Goal: Task Accomplishment & Management: Manage account settings

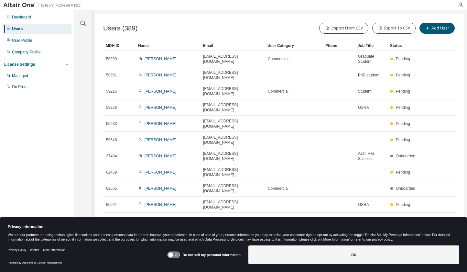
click at [369, 219] on button "10" at bounding box center [368, 221] width 9 height 5
click at [374, 210] on div "50" at bounding box center [389, 212] width 52 height 8
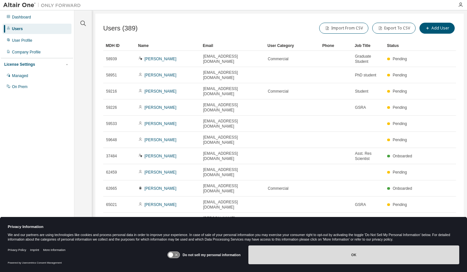
click at [307, 254] on button "OK" at bounding box center [354, 254] width 211 height 19
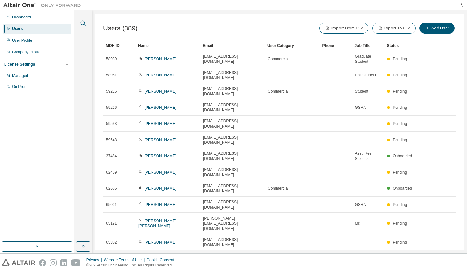
click at [84, 22] on icon "button" at bounding box center [83, 23] width 8 height 8
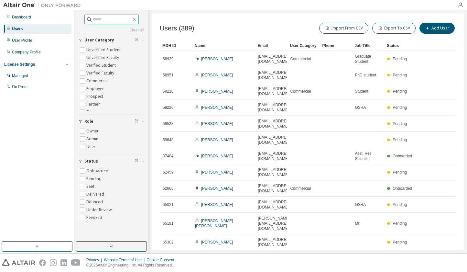
click at [111, 19] on input "text" at bounding box center [112, 19] width 39 height 6
paste input "**********"
type input "**********"
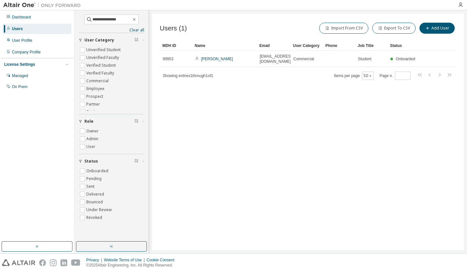
click at [461, 68] on div "Users (1) Import From CSV Export To CSV Add User Clear Load Save Save As Field …" at bounding box center [308, 132] width 312 height 236
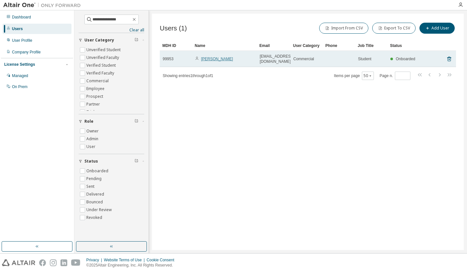
click at [212, 57] on link "Wei Yau Tee" at bounding box center [217, 59] width 32 height 5
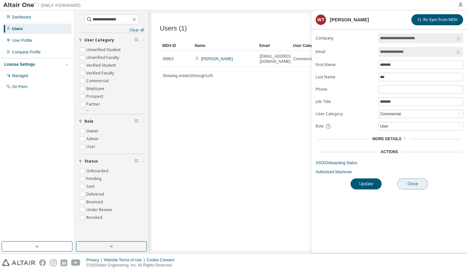
click at [414, 183] on button "Close" at bounding box center [413, 183] width 31 height 11
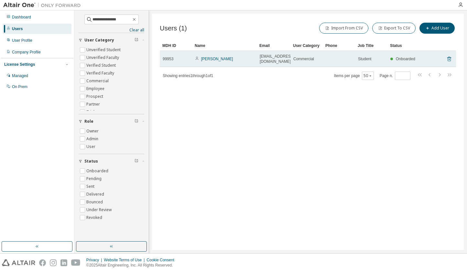
click at [449, 56] on icon at bounding box center [450, 59] width 6 height 8
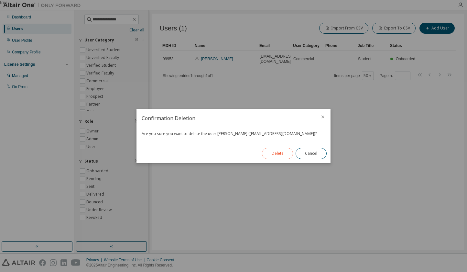
click at [279, 154] on button "Delete" at bounding box center [277, 153] width 31 height 11
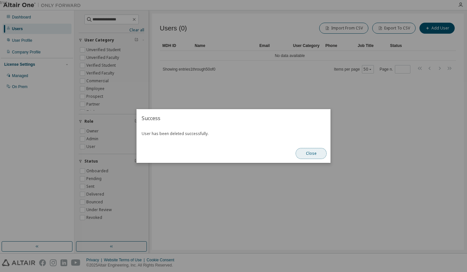
click at [310, 153] on button "Close" at bounding box center [311, 153] width 31 height 11
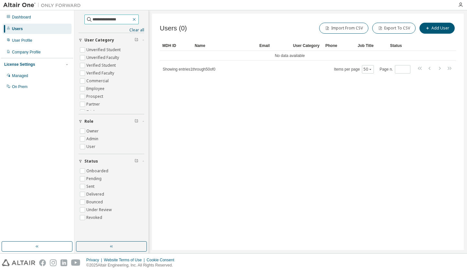
click at [137, 19] on icon "button" at bounding box center [134, 19] width 5 height 5
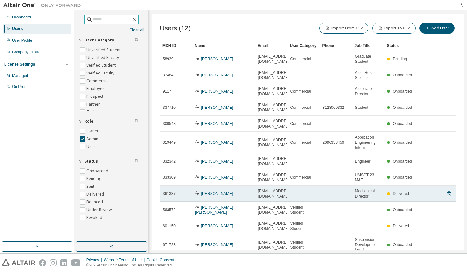
scroll to position [19, 0]
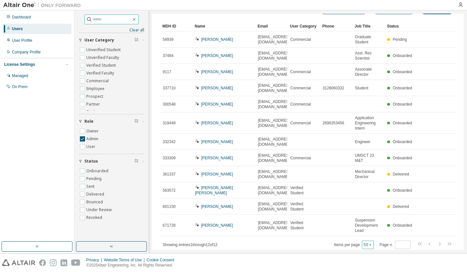
click at [369, 243] on icon "button" at bounding box center [371, 245] width 4 height 4
click at [352, 220] on div "100" at bounding box center [366, 220] width 52 height 8
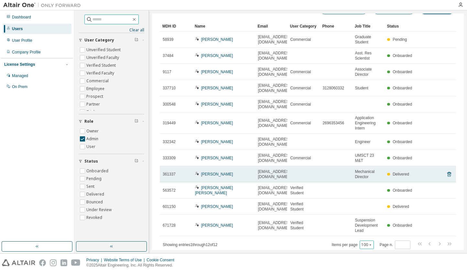
scroll to position [0, 0]
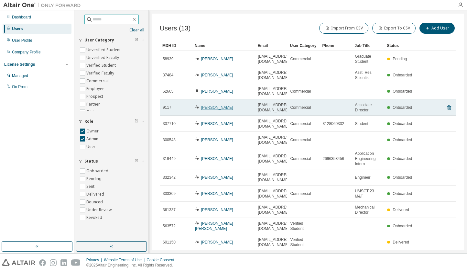
click at [211, 105] on link "Amadi Nwankpa" at bounding box center [217, 107] width 32 height 5
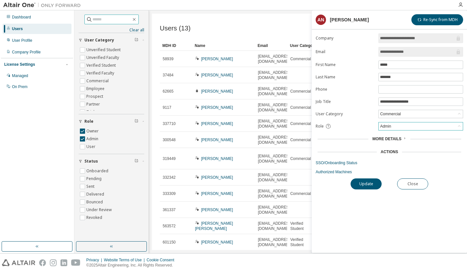
click at [412, 126] on div "Admin" at bounding box center [421, 126] width 84 height 8
click at [394, 142] on li "Owner" at bounding box center [420, 142] width 83 height 8
click at [401, 138] on div "More Details" at bounding box center [390, 138] width 34 height 5
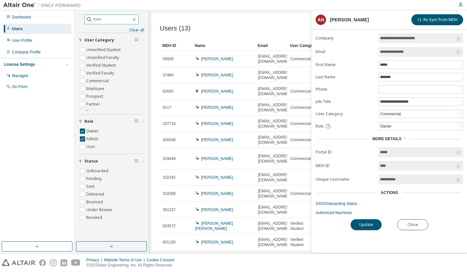
click at [401, 138] on div "More Details" at bounding box center [390, 138] width 34 height 5
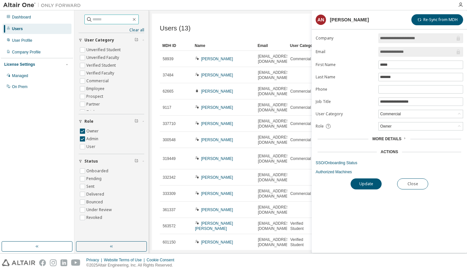
click at [397, 151] on div "Actions" at bounding box center [389, 151] width 17 height 5
click at [369, 182] on button "Update" at bounding box center [366, 183] width 31 height 11
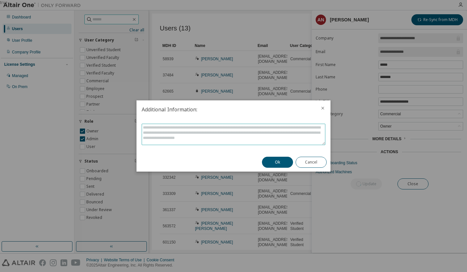
click at [209, 129] on textarea at bounding box center [233, 134] width 183 height 21
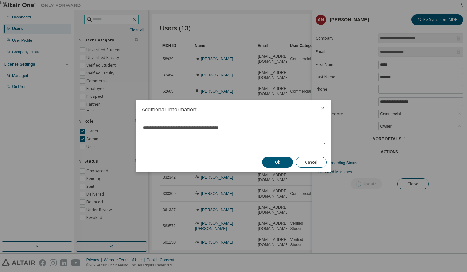
click at [242, 129] on textarea "**********" at bounding box center [233, 134] width 183 height 21
type textarea "**********"
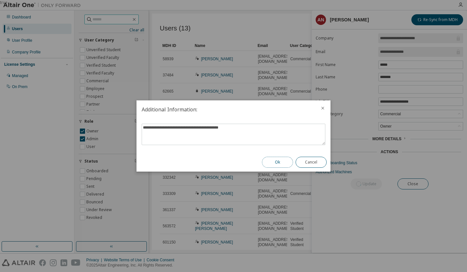
click at [275, 162] on button "Ok" at bounding box center [277, 162] width 31 height 11
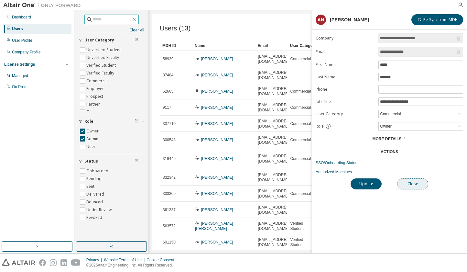
click at [415, 183] on button "Close" at bounding box center [413, 183] width 31 height 11
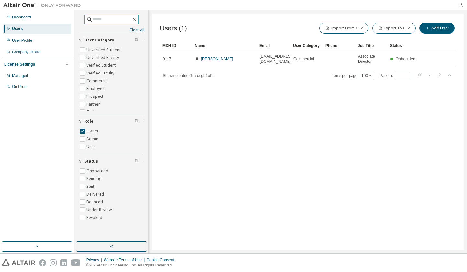
click at [332, 91] on div "Users (1) Import From CSV Export To CSV Add User Clear Load Save Save As Field …" at bounding box center [308, 132] width 312 height 236
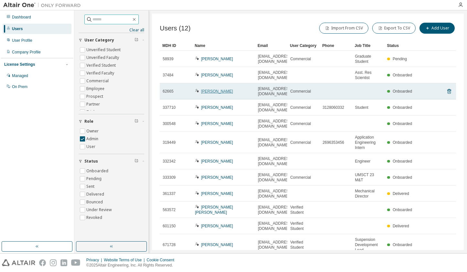
click at [210, 89] on link "John Hufnagel" at bounding box center [217, 91] width 32 height 5
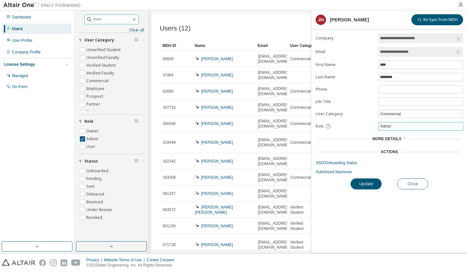
click at [404, 126] on div "Admin" at bounding box center [421, 126] width 84 height 8
click at [388, 183] on div "Update Close" at bounding box center [390, 183] width 148 height 11
click at [414, 183] on button "Close" at bounding box center [413, 183] width 31 height 11
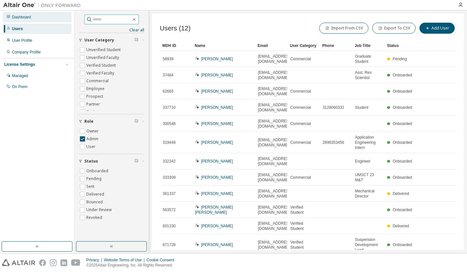
click at [26, 16] on div "Dashboard" at bounding box center [21, 17] width 19 height 5
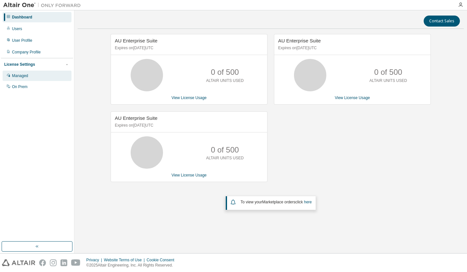
click at [21, 78] on div "Managed" at bounding box center [20, 75] width 16 height 5
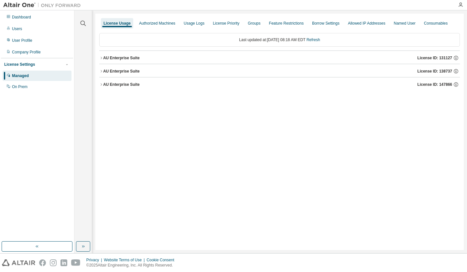
click at [102, 57] on icon "button" at bounding box center [101, 58] width 4 height 4
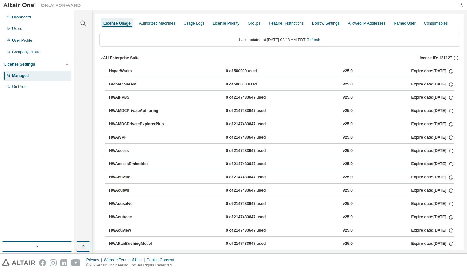
click at [102, 57] on icon "button" at bounding box center [101, 58] width 4 height 4
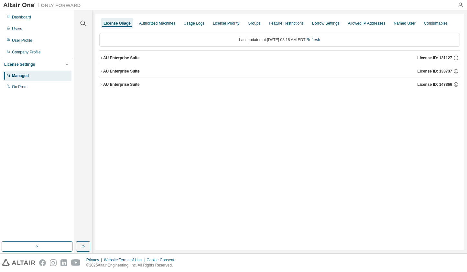
click at [102, 72] on icon "button" at bounding box center [101, 71] width 4 height 4
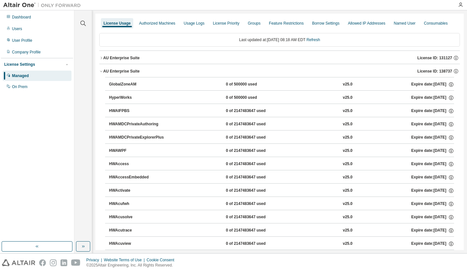
click at [102, 72] on icon "button" at bounding box center [101, 71] width 4 height 4
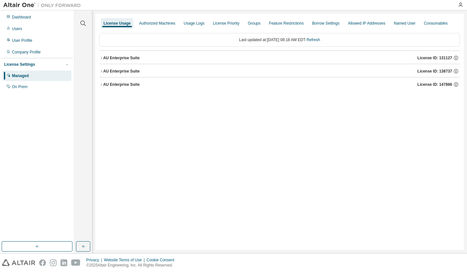
click at [101, 83] on icon "button" at bounding box center [101, 85] width 4 height 4
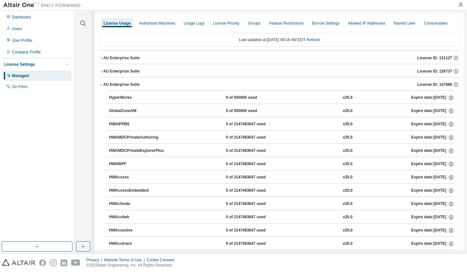
click at [101, 83] on icon "button" at bounding box center [101, 85] width 4 height 4
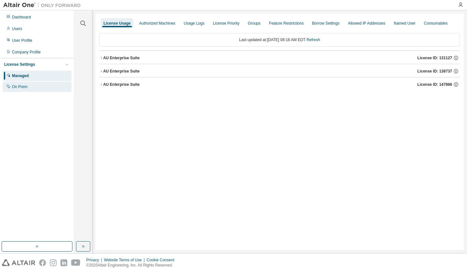
click at [23, 87] on div "On Prem" at bounding box center [20, 86] width 16 height 5
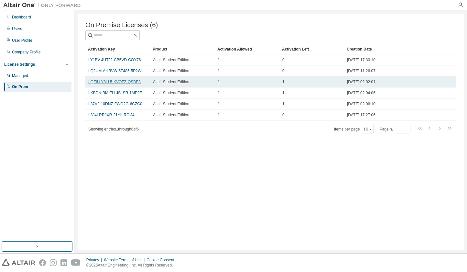
click at [127, 84] on link "LQFIH-Y8LL5-KVOFZ-QSBE8" at bounding box center [114, 82] width 52 height 5
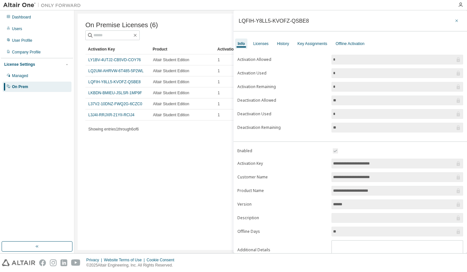
click at [456, 20] on icon "button" at bounding box center [457, 20] width 3 height 3
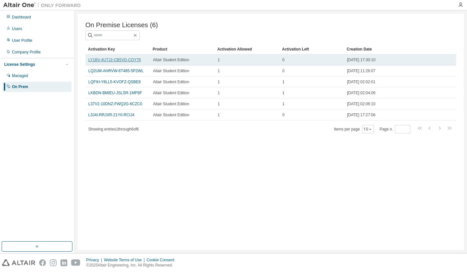
click at [109, 61] on link "LY1BV-4UTJ2-CB5VD-COY76" at bounding box center [114, 60] width 53 height 5
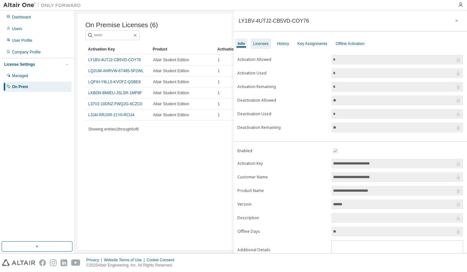
click at [262, 44] on div "Licenses" at bounding box center [260, 43] width 15 height 5
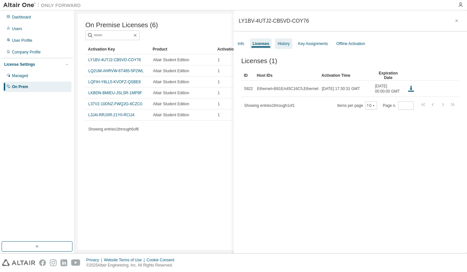
click at [282, 44] on div "History" at bounding box center [284, 43] width 12 height 5
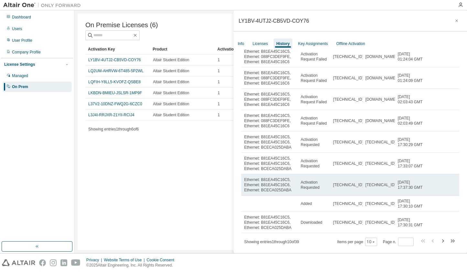
scroll to position [10, 0]
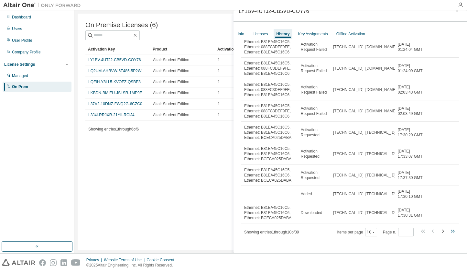
click at [449, 231] on icon "button" at bounding box center [453, 231] width 8 height 8
type input "*"
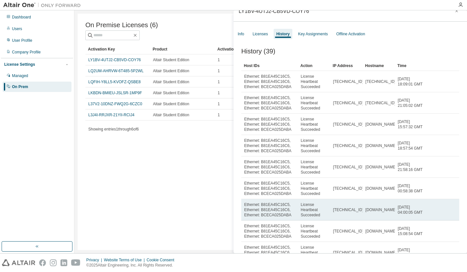
scroll to position [0, 0]
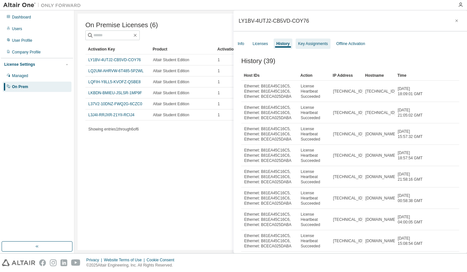
click at [311, 45] on div "Key Assignments" at bounding box center [313, 43] width 30 height 5
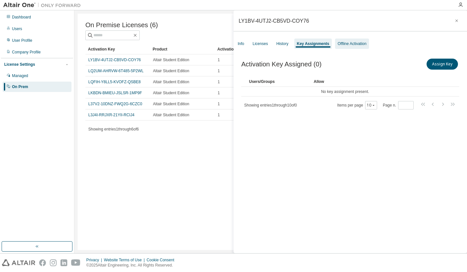
click at [358, 46] on div "Offline Activation" at bounding box center [352, 43] width 29 height 5
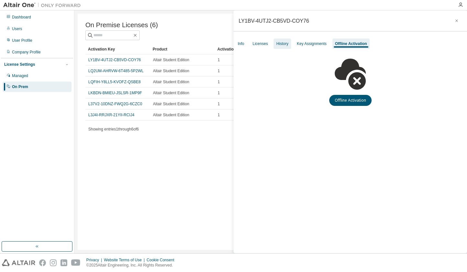
click at [275, 43] on div "History" at bounding box center [282, 44] width 17 height 10
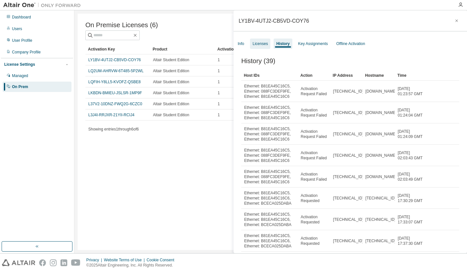
click at [261, 44] on div "Licenses" at bounding box center [260, 43] width 15 height 5
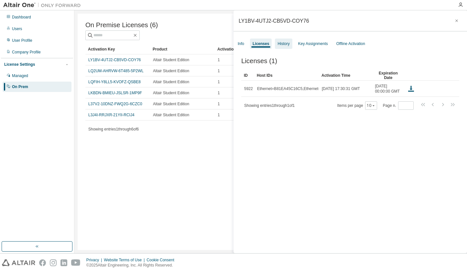
click at [281, 44] on div "History" at bounding box center [284, 43] width 12 height 5
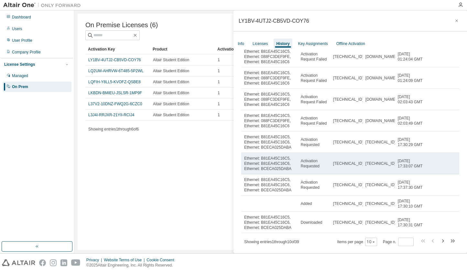
scroll to position [10, 0]
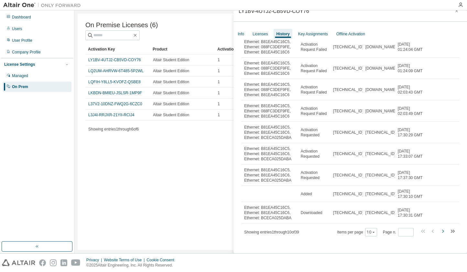
click at [439, 231] on icon "button" at bounding box center [443, 231] width 8 height 8
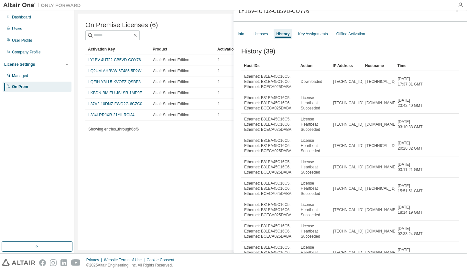
scroll to position [62, 0]
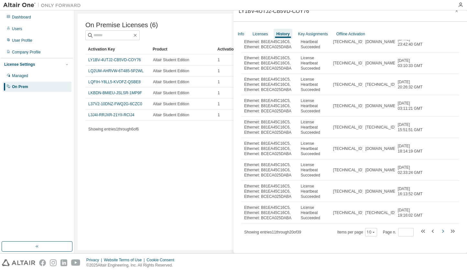
click at [439, 230] on icon "button" at bounding box center [443, 231] width 8 height 8
click at [369, 235] on div "10" at bounding box center [371, 232] width 12 height 8
click at [372, 232] on icon "button" at bounding box center [374, 232] width 4 height 4
click at [348, 223] on div "100" at bounding box center [366, 223] width 52 height 8
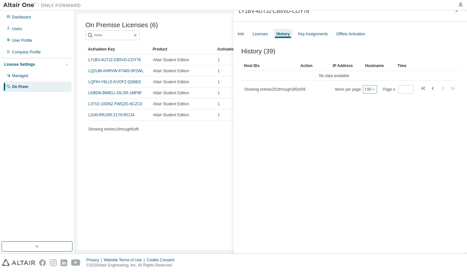
scroll to position [0, 0]
click at [420, 90] on icon "button" at bounding box center [424, 88] width 8 height 8
type input "*"
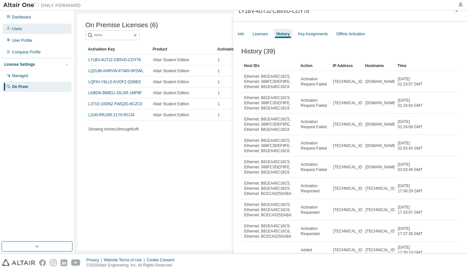
click at [14, 28] on div "Users" at bounding box center [17, 28] width 10 height 5
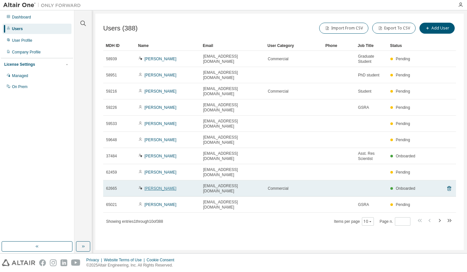
click at [159, 186] on link "John Hufnagel" at bounding box center [161, 188] width 32 height 5
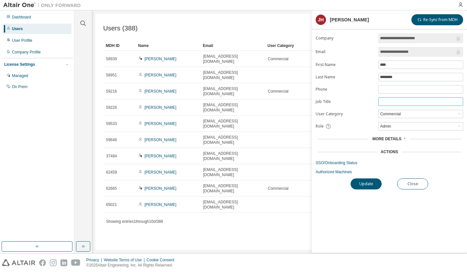
click at [404, 101] on input "text" at bounding box center [421, 101] width 82 height 5
type input "**********"
click at [350, 102] on label "Job Title" at bounding box center [345, 101] width 59 height 5
click at [391, 90] on input "text" at bounding box center [421, 89] width 82 height 5
type input "**********"
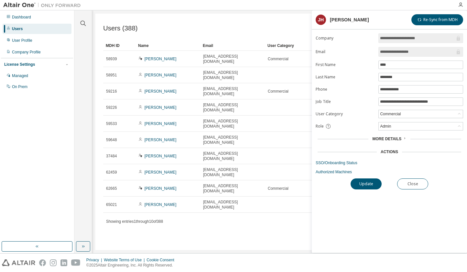
click at [369, 87] on label "Phone" at bounding box center [345, 89] width 59 height 5
click at [365, 182] on button "Update" at bounding box center [366, 183] width 31 height 11
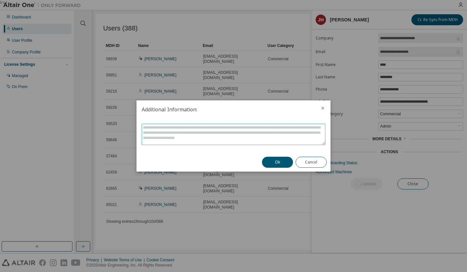
click at [276, 132] on textarea at bounding box center [233, 134] width 183 height 21
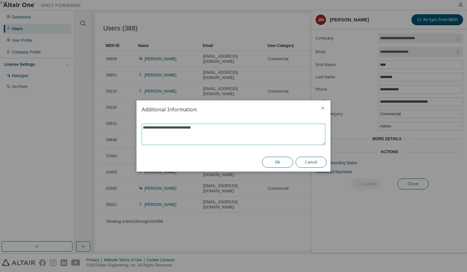
type textarea "**********"
click at [282, 163] on button "Ok" at bounding box center [277, 162] width 31 height 11
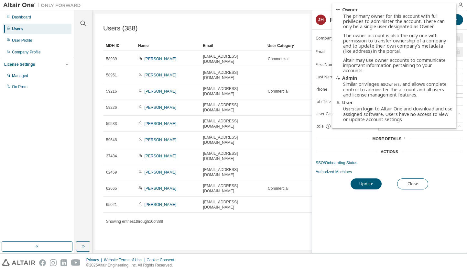
click at [328, 125] on icon at bounding box center [328, 126] width 5 height 5
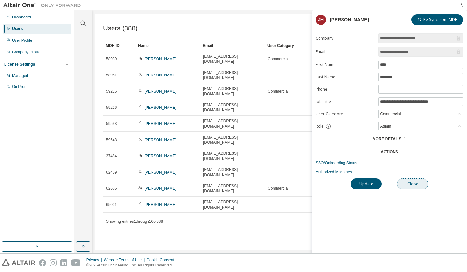
click at [416, 182] on button "Close" at bounding box center [413, 183] width 31 height 11
